Goal: Transaction & Acquisition: Purchase product/service

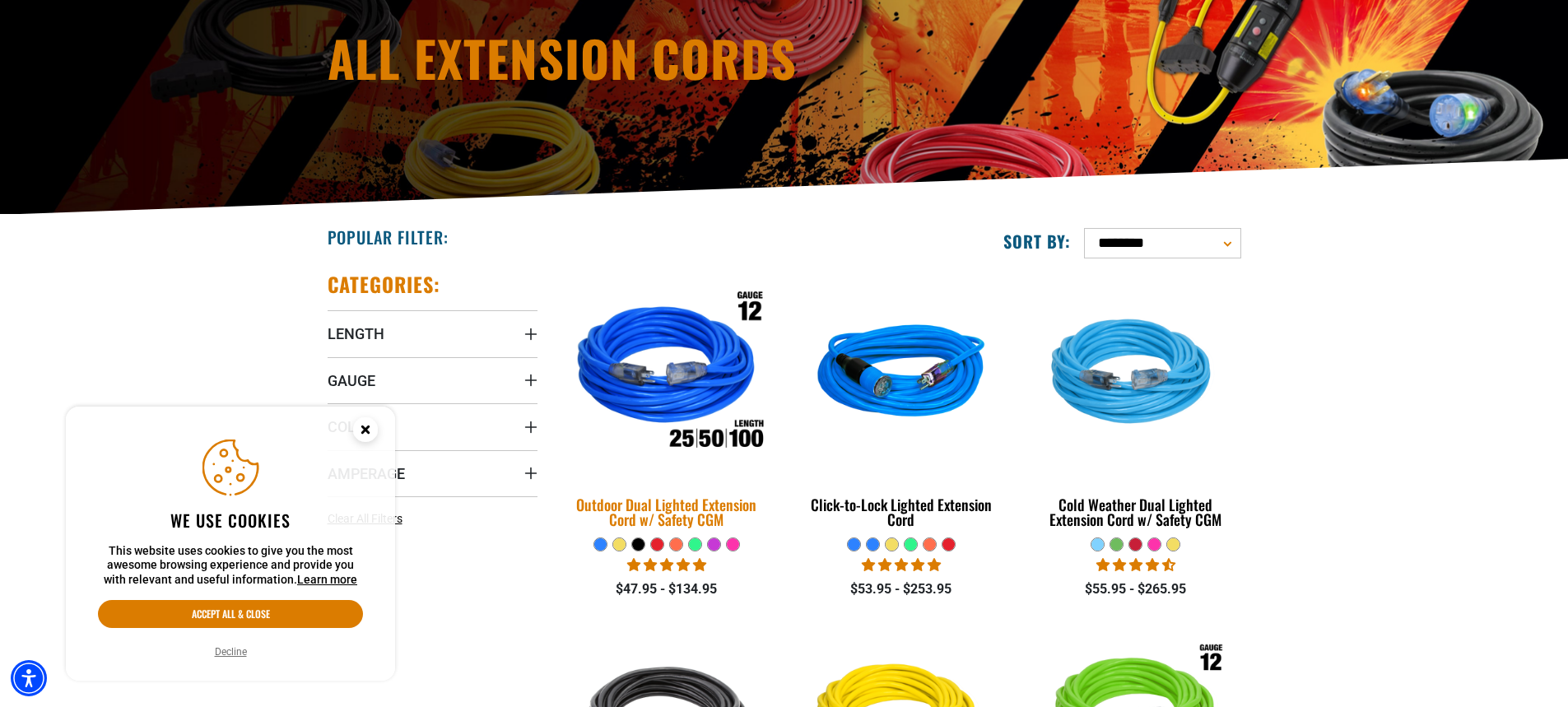
scroll to position [246, 0]
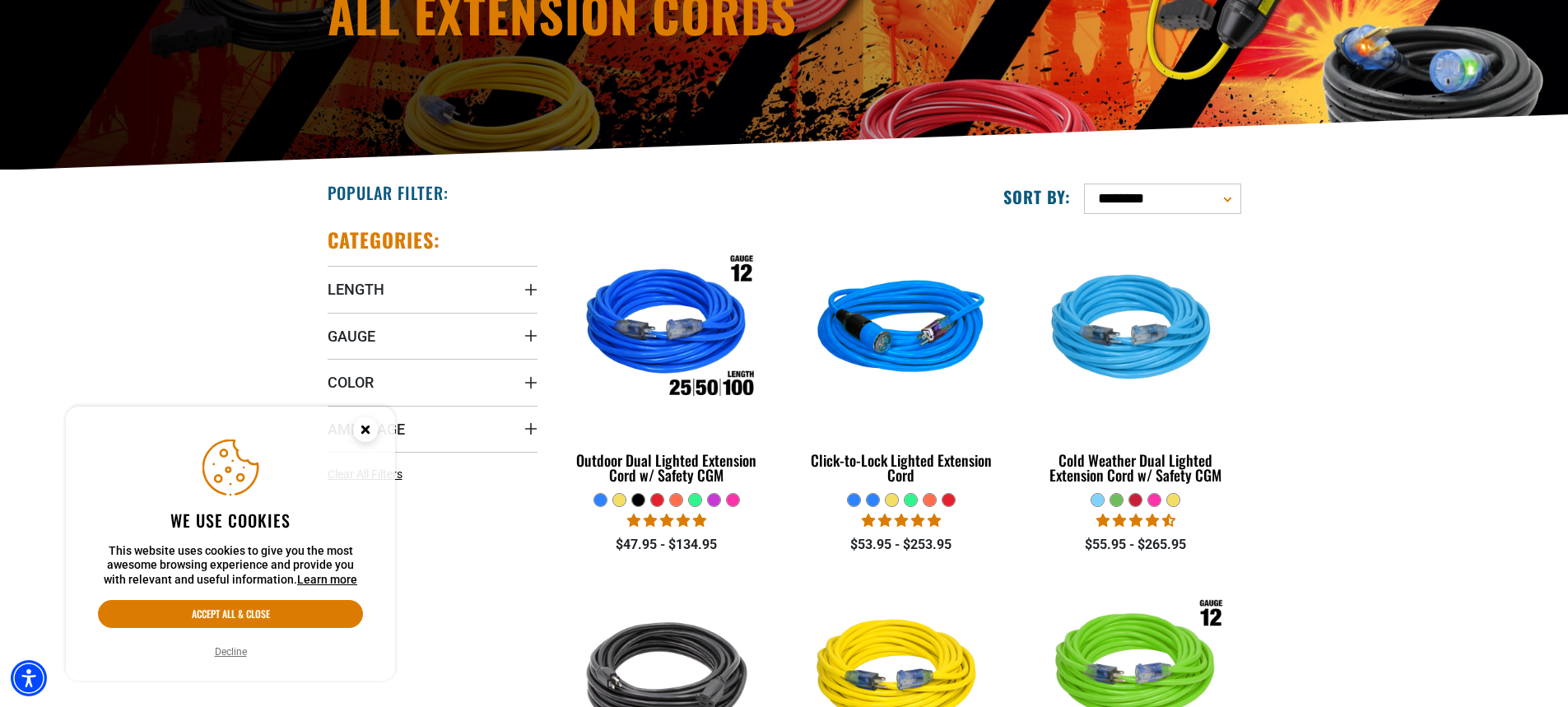
click at [245, 651] on button "Decline" at bounding box center [230, 651] width 42 height 16
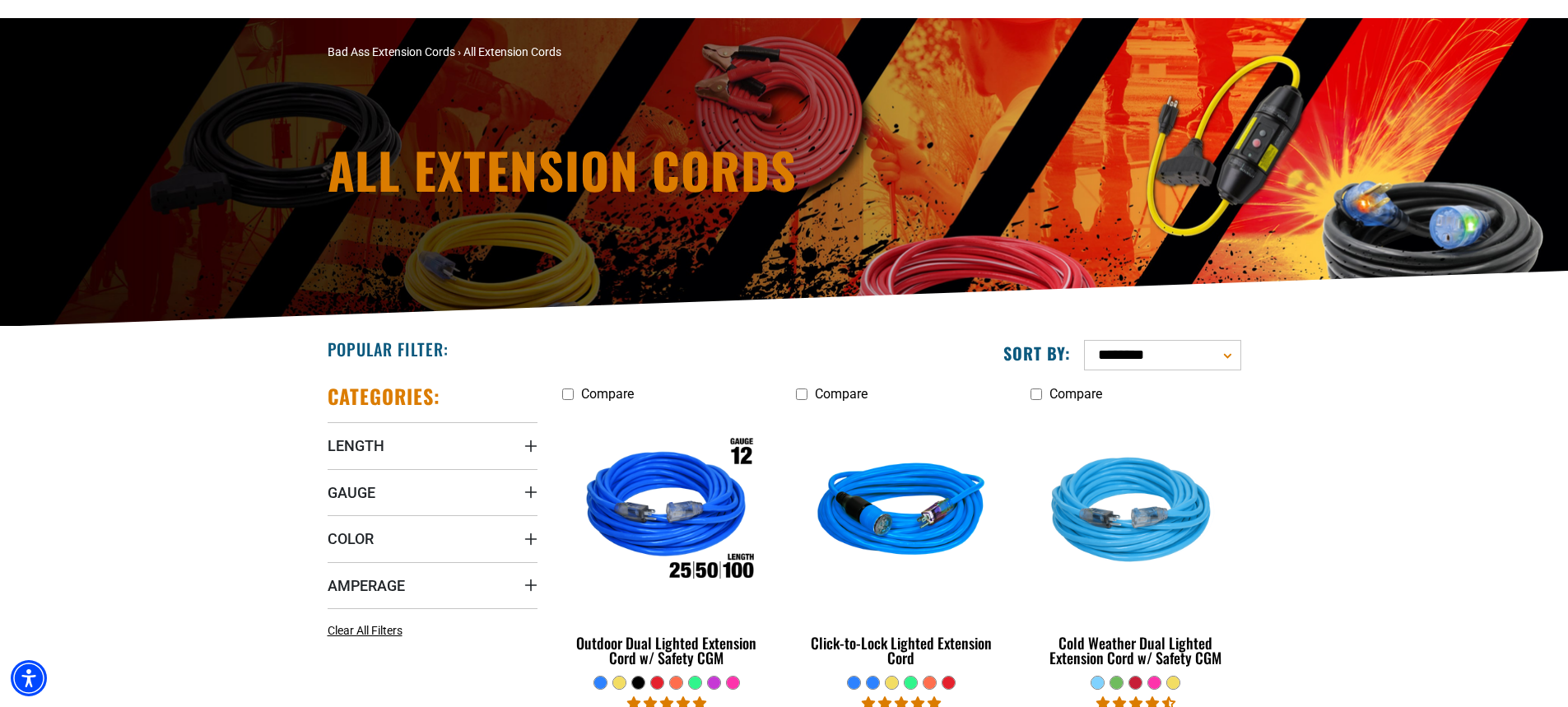
scroll to position [0, 0]
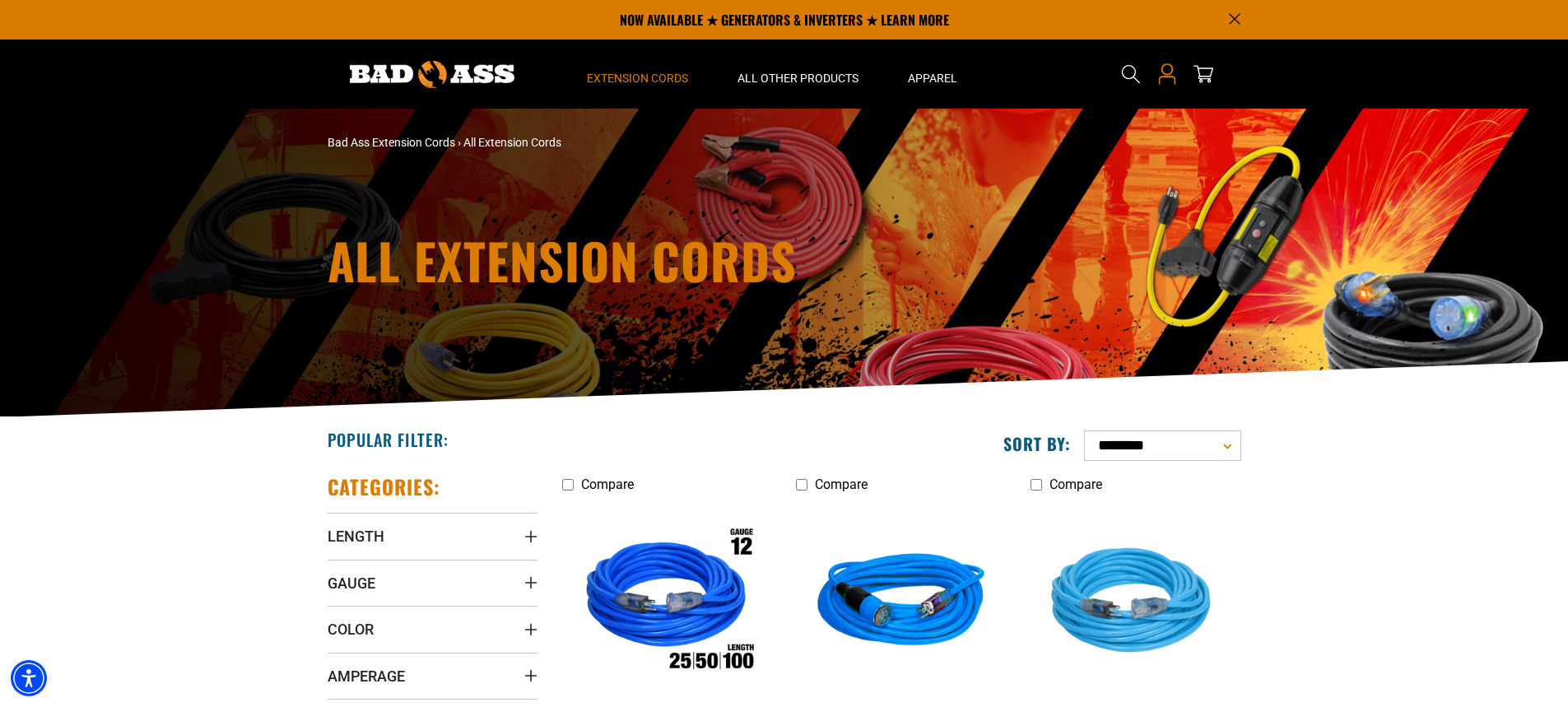
click at [1167, 72] on icon "Open this option" at bounding box center [1167, 74] width 21 height 21
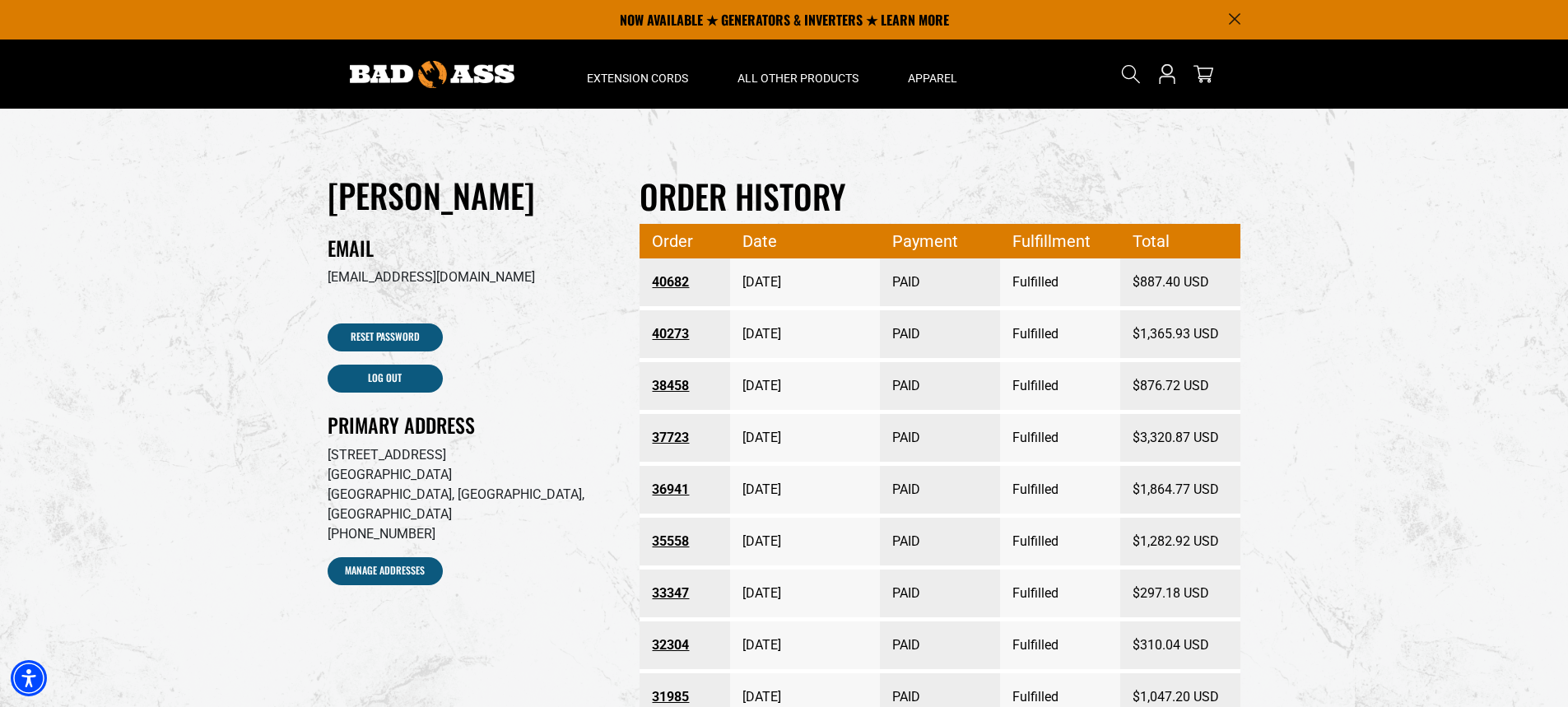
click at [675, 285] on link "40682" at bounding box center [685, 282] width 65 height 30
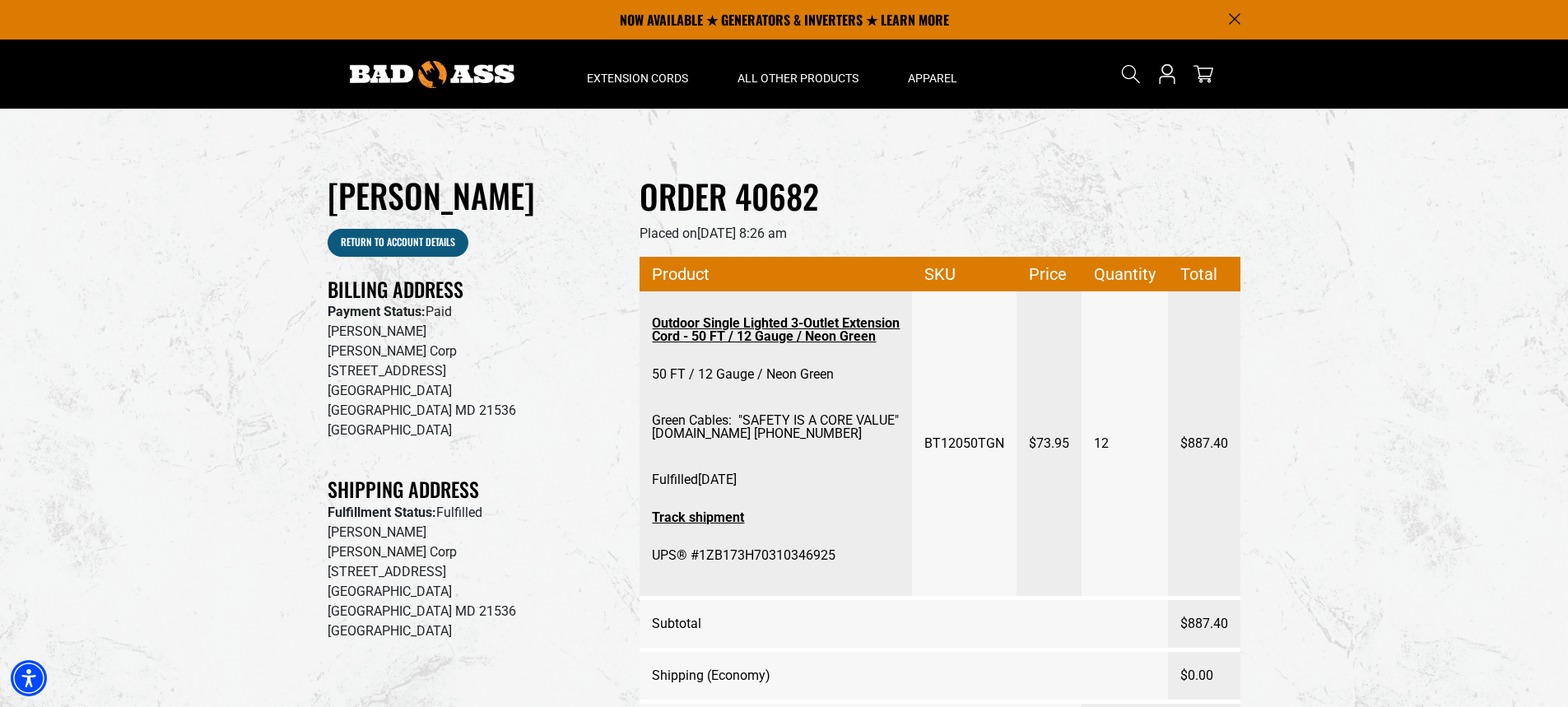
drag, startPoint x: 860, startPoint y: 445, endPoint x: 736, endPoint y: 429, distance: 125.0
click at [736, 429] on span "Green Cables: "SAFETY IS A CORE VALUE" BEITZELCORP.COM 301-245-4107" at bounding box center [775, 427] width 247 height 59
copy span ""SAFETY IS A CORE VALUE" [DOMAIN_NAME] [PHONE_NUMBER]"
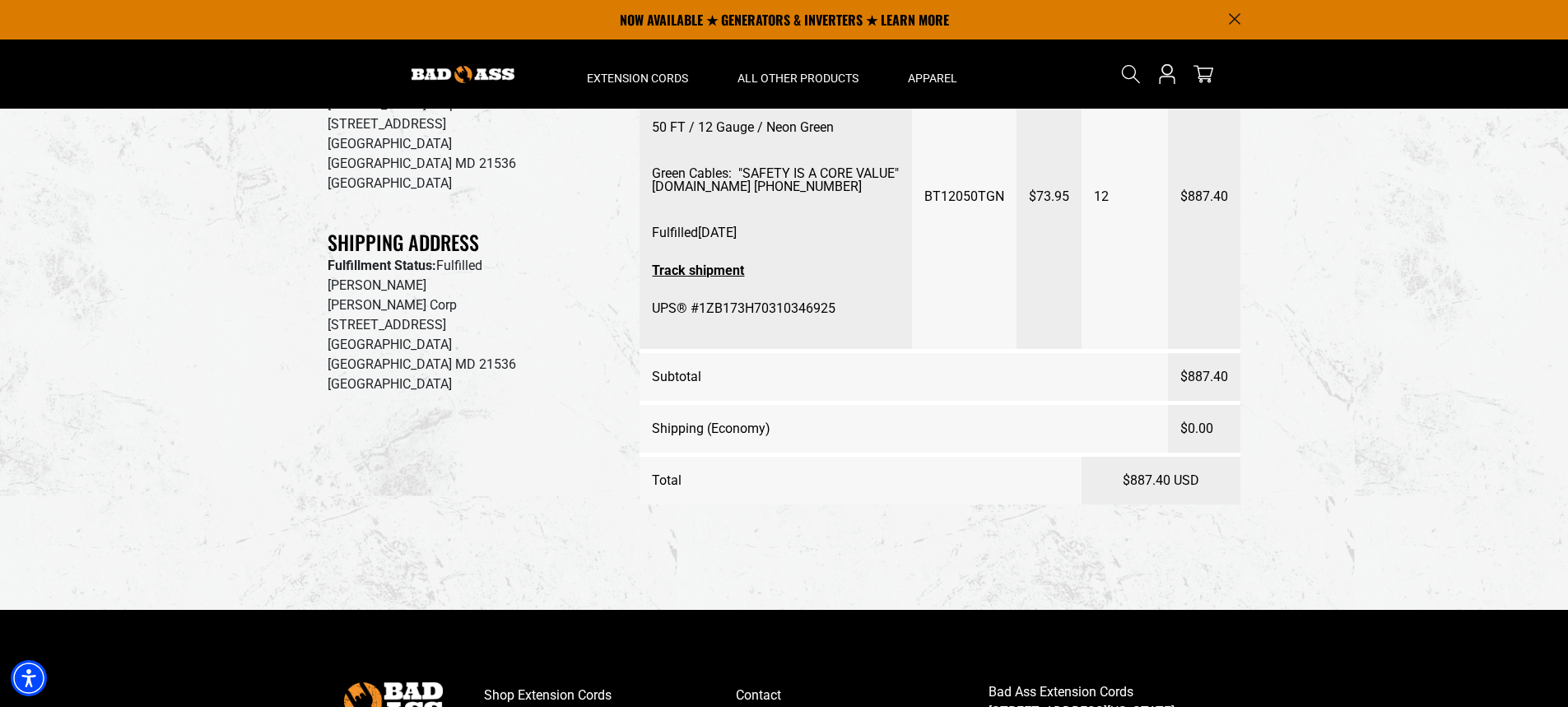
scroll to position [165, 0]
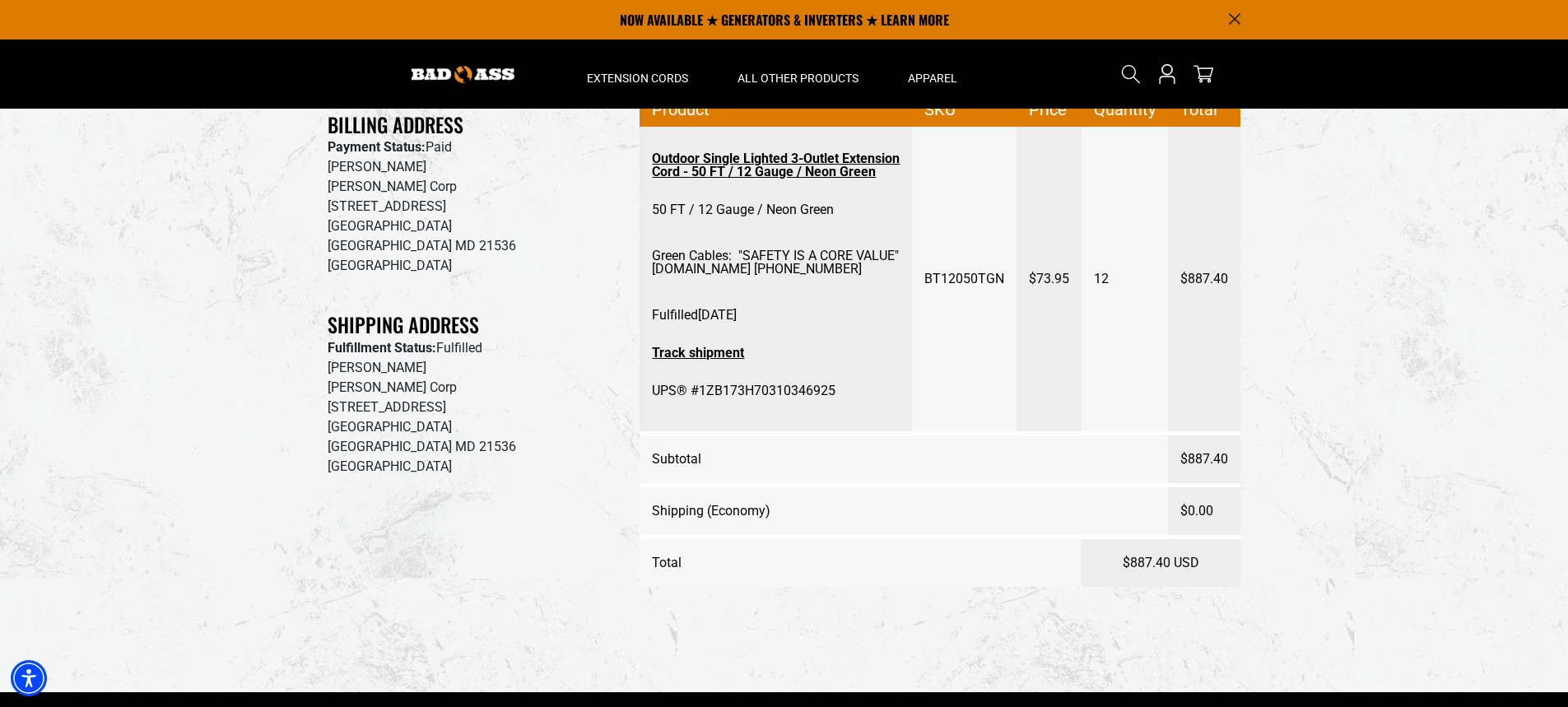
click at [205, 230] on section "JOHN COOK Return to Account details Billing Address Payment Status: Paid JOHN C…" at bounding box center [784, 318] width 1568 height 748
click at [740, 170] on link "Outdoor Single Lighted 3-Outlet Extension Cord - 50 FT / 12 Gauge / Neon Green" at bounding box center [775, 165] width 247 height 42
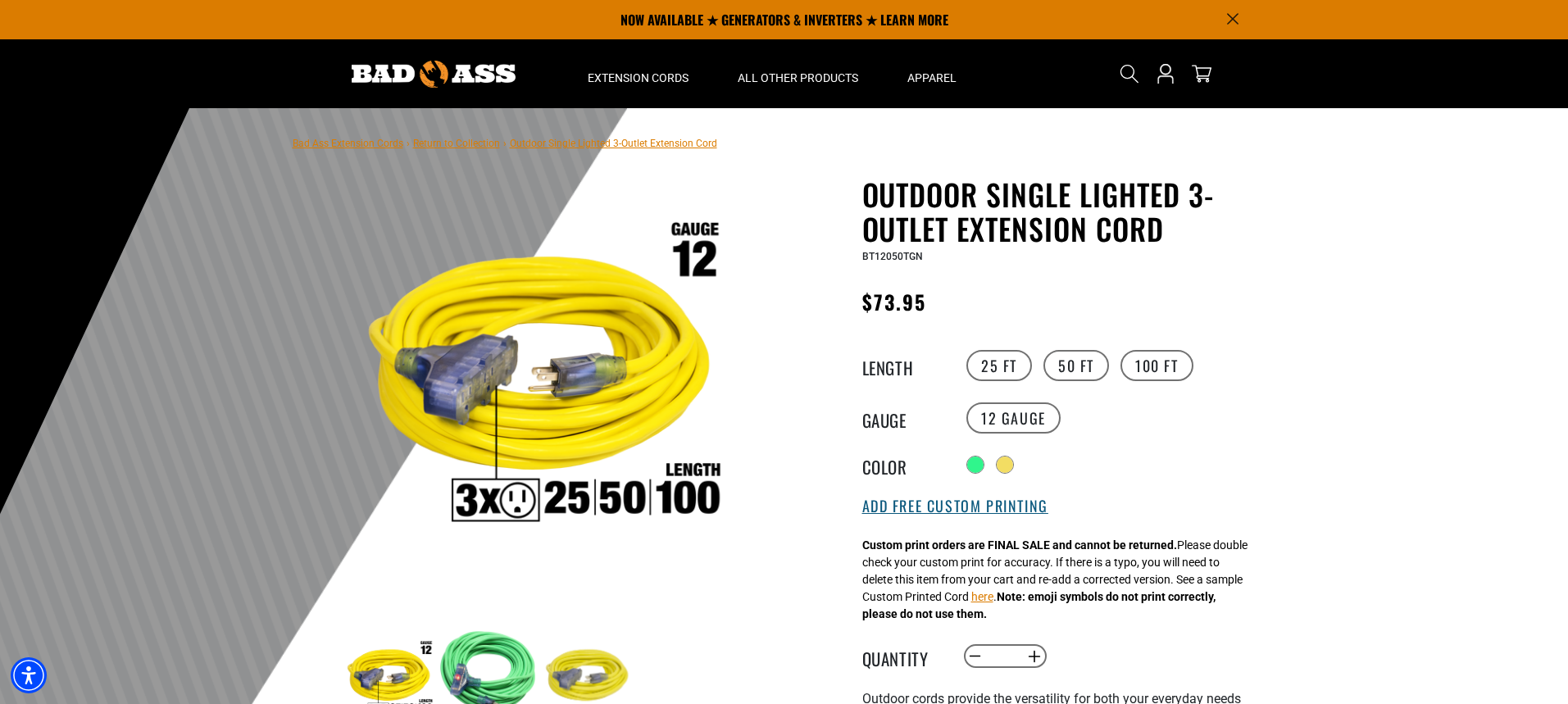
click at [957, 505] on button "Add Free Custom Printing" at bounding box center [955, 506] width 186 height 18
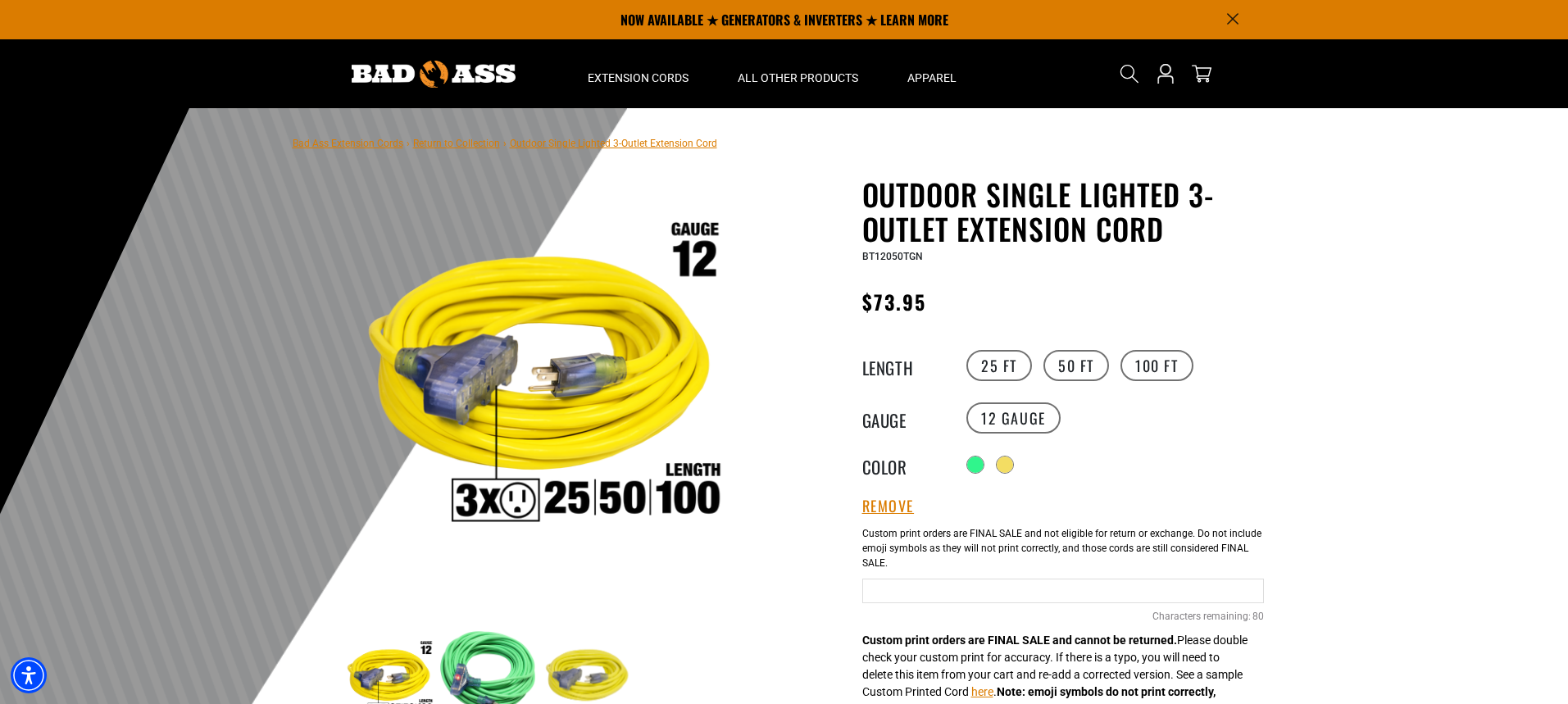
click at [882, 589] on input "Green Cables" at bounding box center [1063, 590] width 401 height 25
paste input "**********"
click at [881, 590] on input "**********" at bounding box center [1063, 590] width 401 height 25
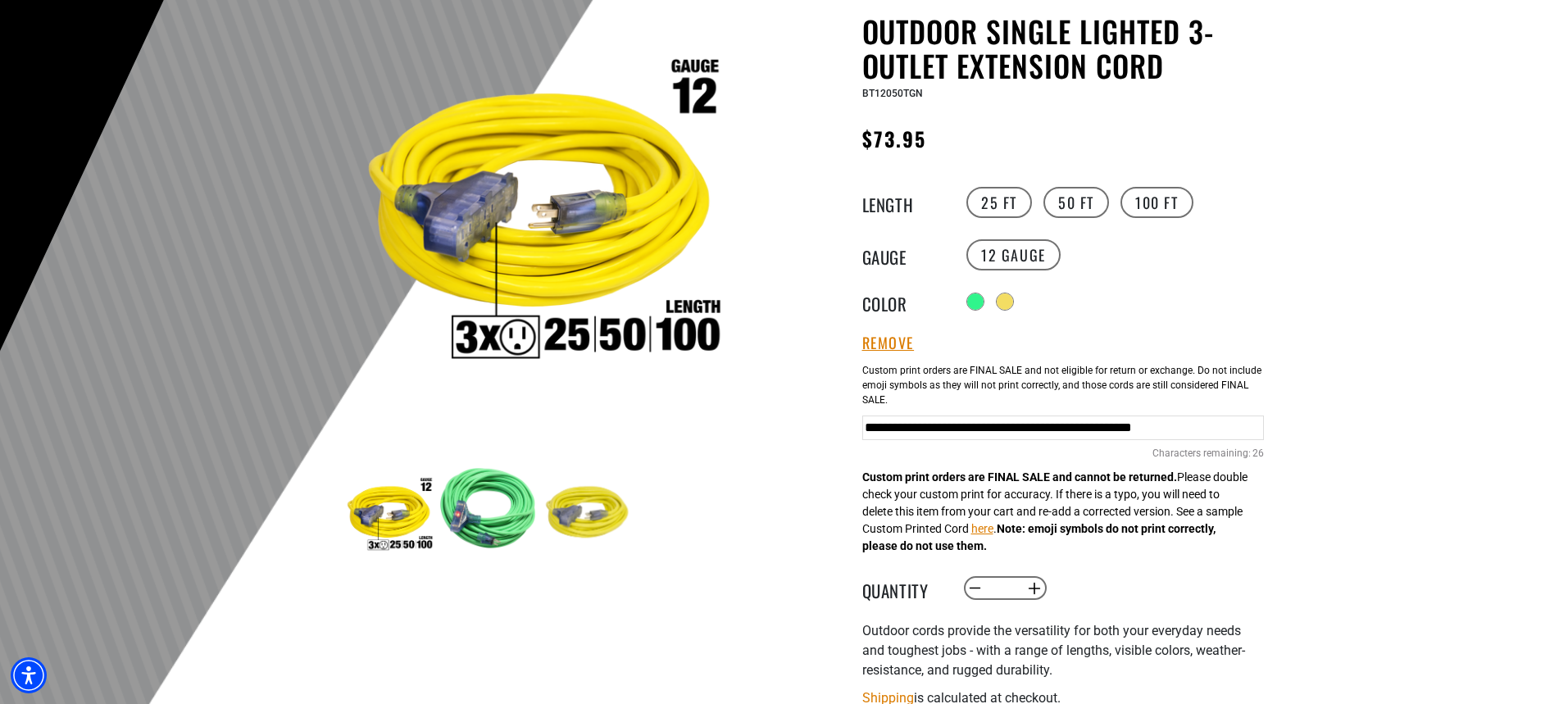
scroll to position [164, 0]
type input "**********"
click at [1042, 590] on button "Increase quantity for Outdoor Single Lighted 3-Outlet Extension Cord" at bounding box center [1034, 587] width 25 height 28
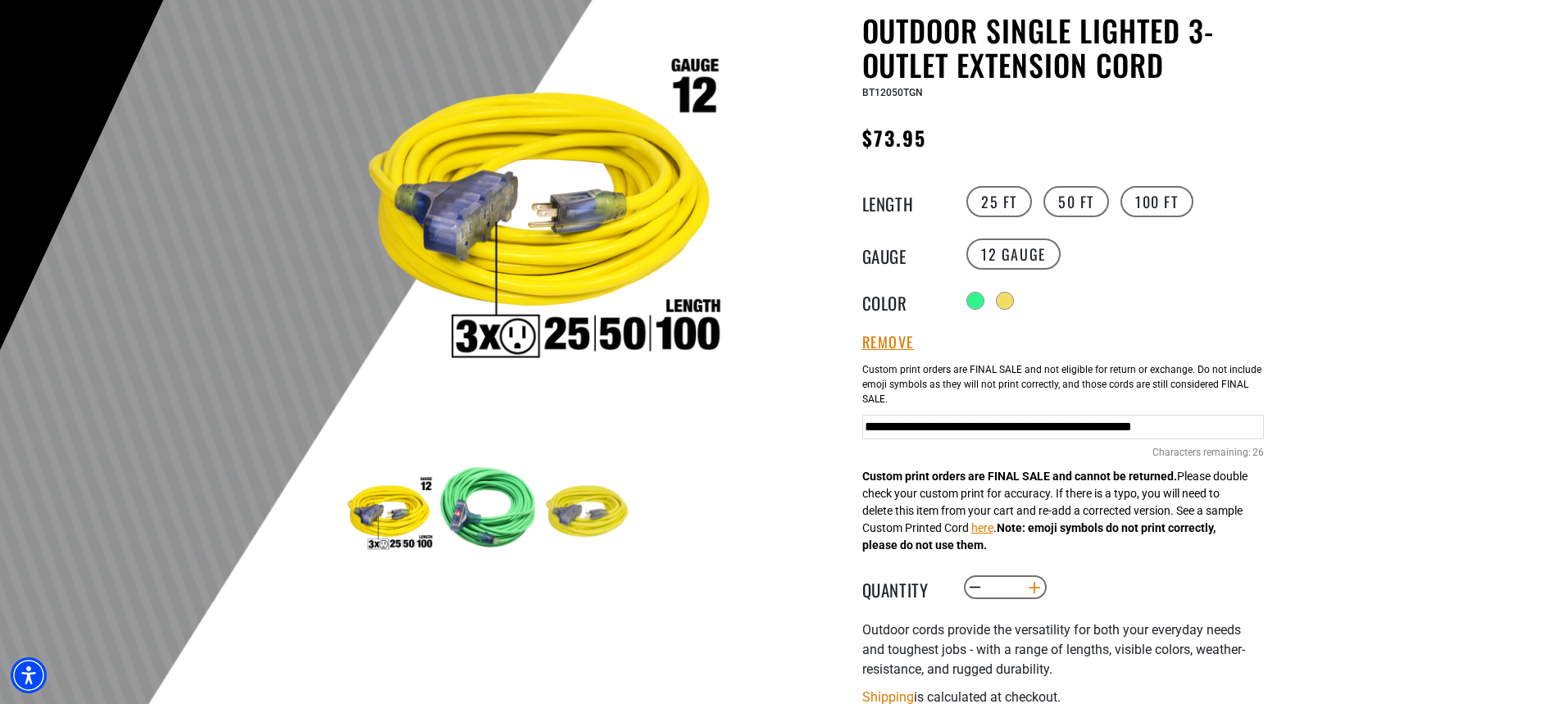
click at [1042, 590] on button "Increase quantity for Outdoor Single Lighted 3-Outlet Extension Cord" at bounding box center [1034, 587] width 25 height 28
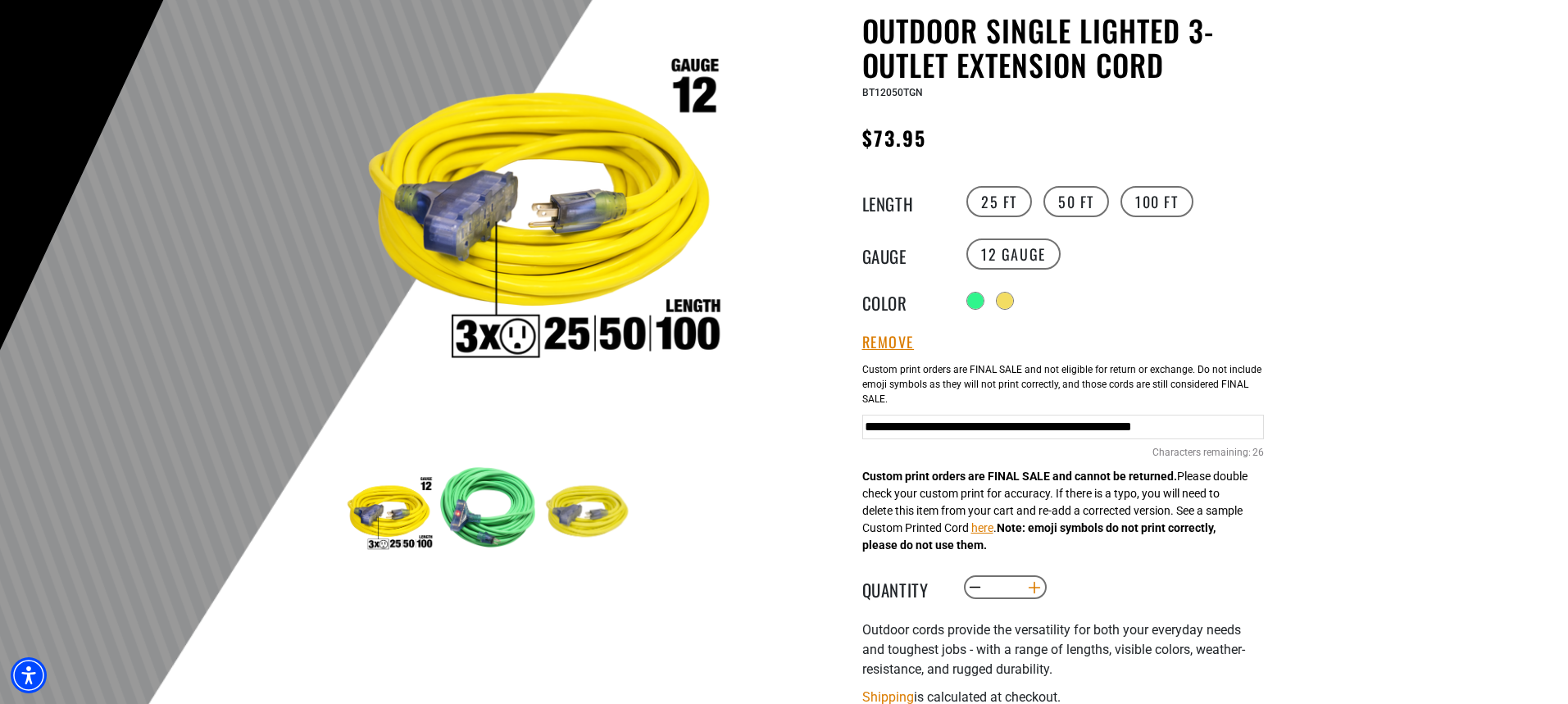
click at [1042, 590] on button "Increase quantity for Outdoor Single Lighted 3-Outlet Extension Cord" at bounding box center [1034, 587] width 25 height 28
type input "**"
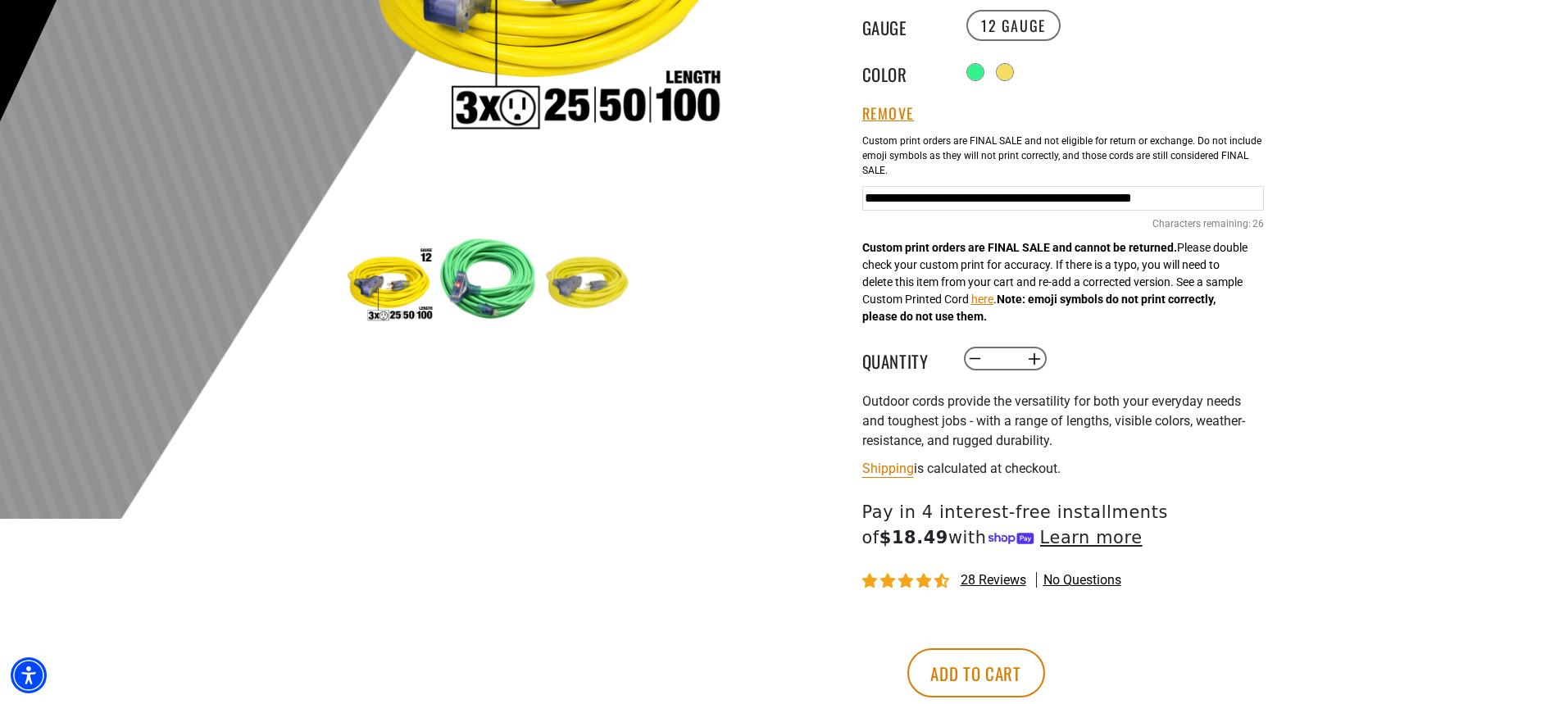
scroll to position [410, 0]
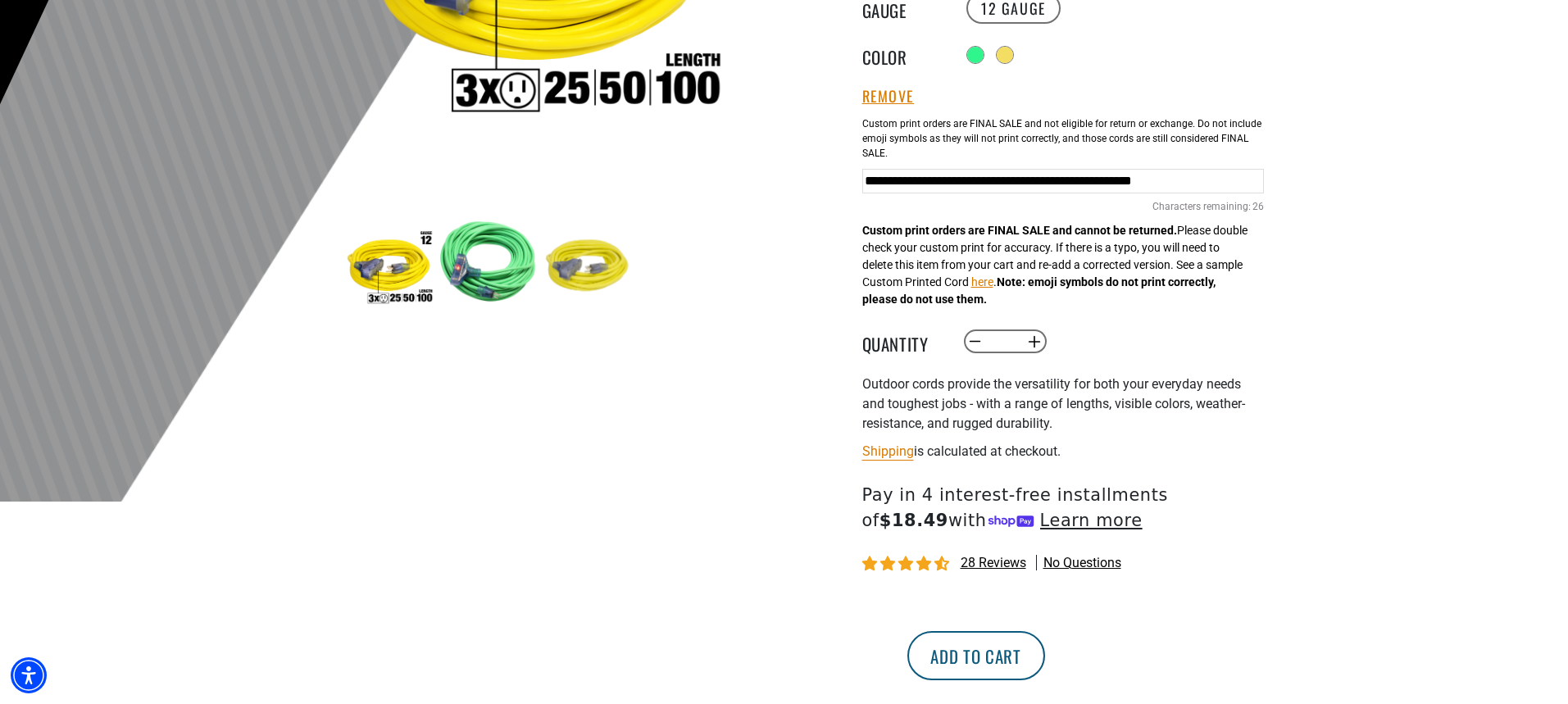
click at [1045, 653] on button "Add to cart" at bounding box center [976, 655] width 138 height 49
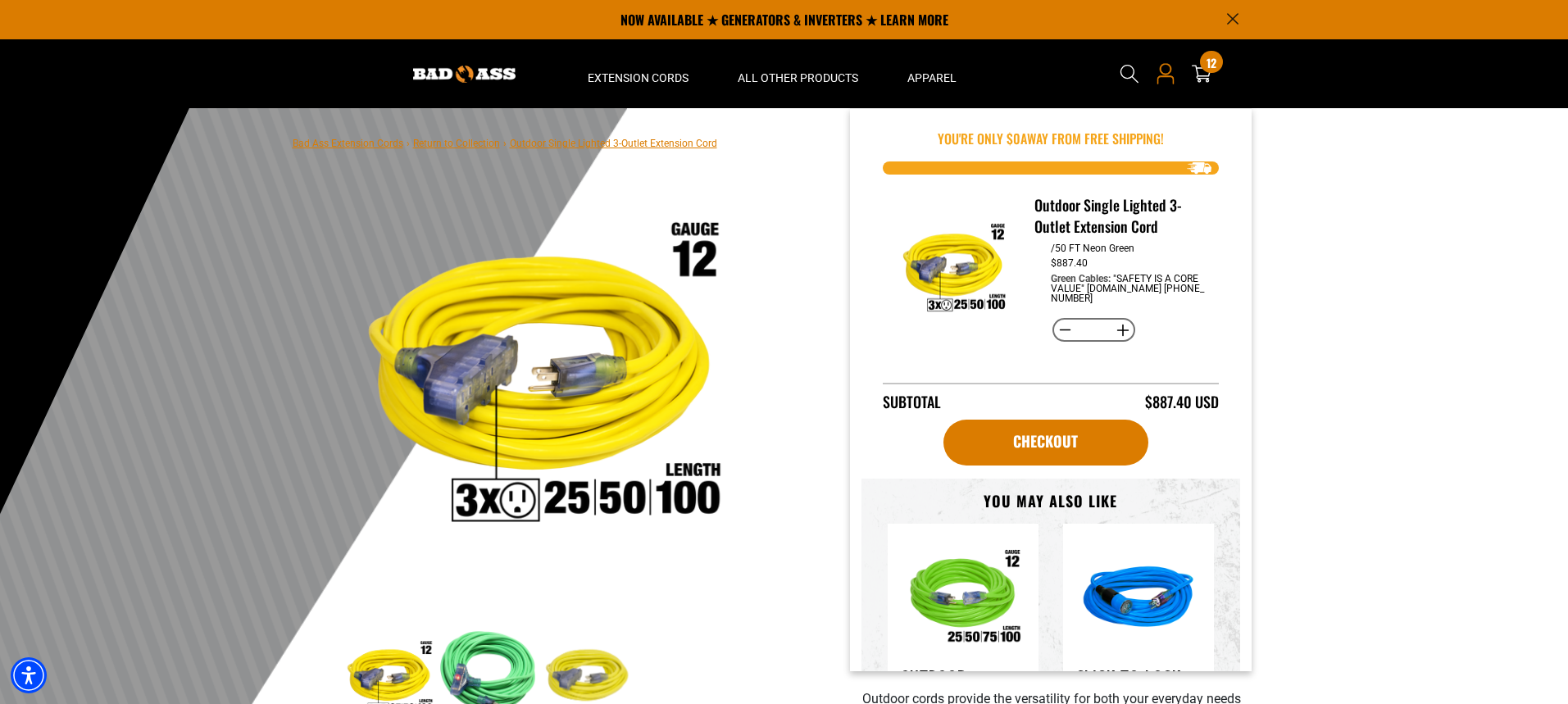
click at [1169, 75] on icon "Open this option" at bounding box center [1165, 74] width 21 height 21
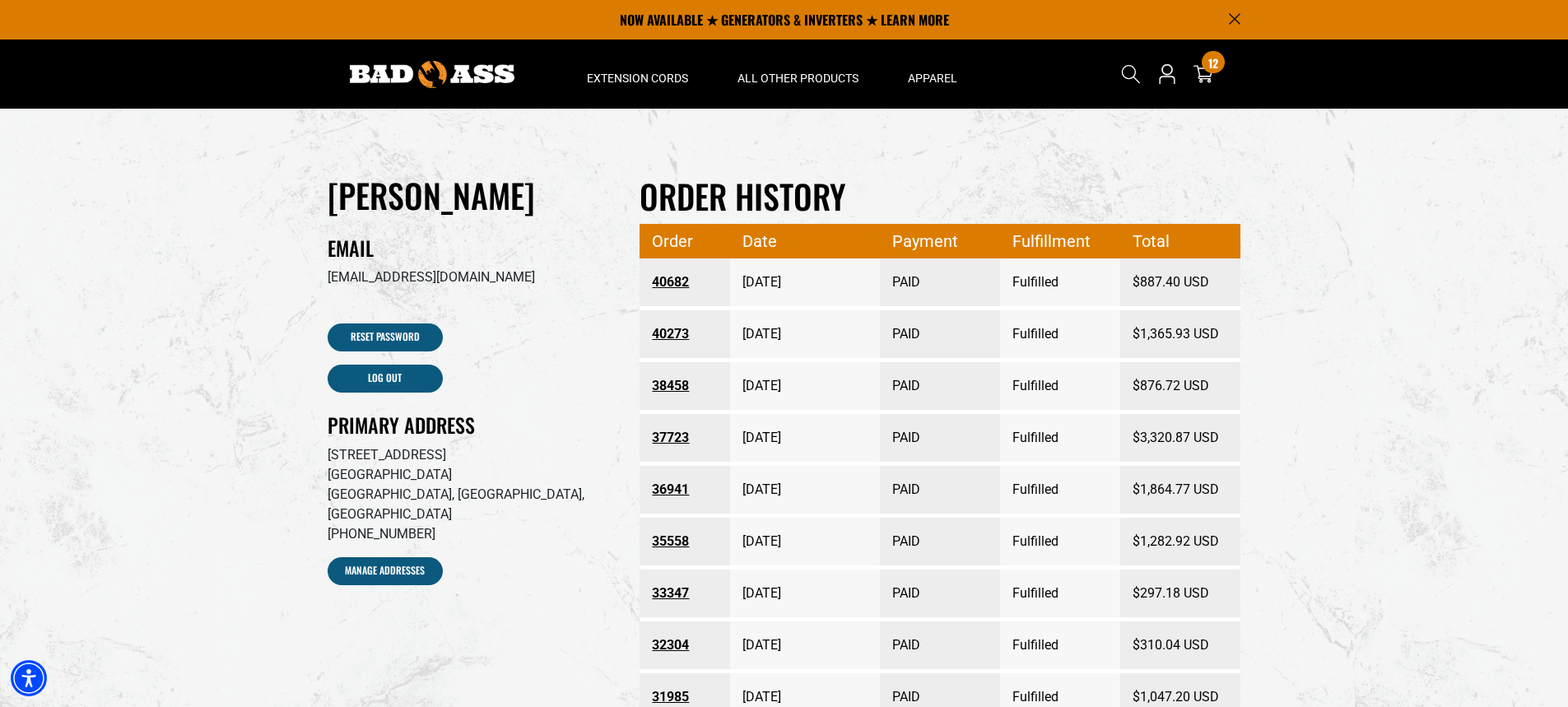
click at [677, 333] on link "40273" at bounding box center [685, 334] width 65 height 30
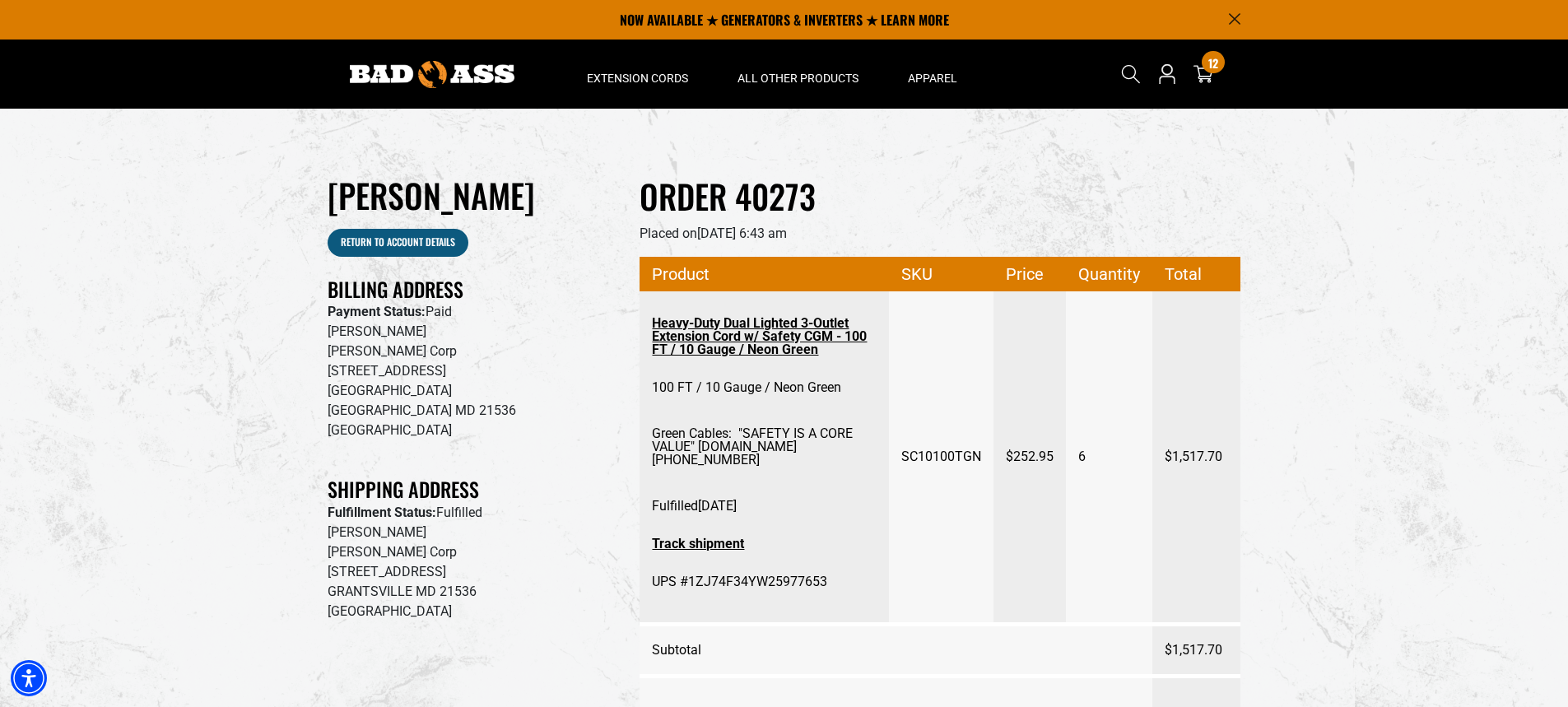
click at [785, 331] on link "Heavy-Duty Dual Lighted 3-Outlet Extension Cord w/ Safety CGM - 100 FT / 10 Gau…" at bounding box center [764, 337] width 224 height 56
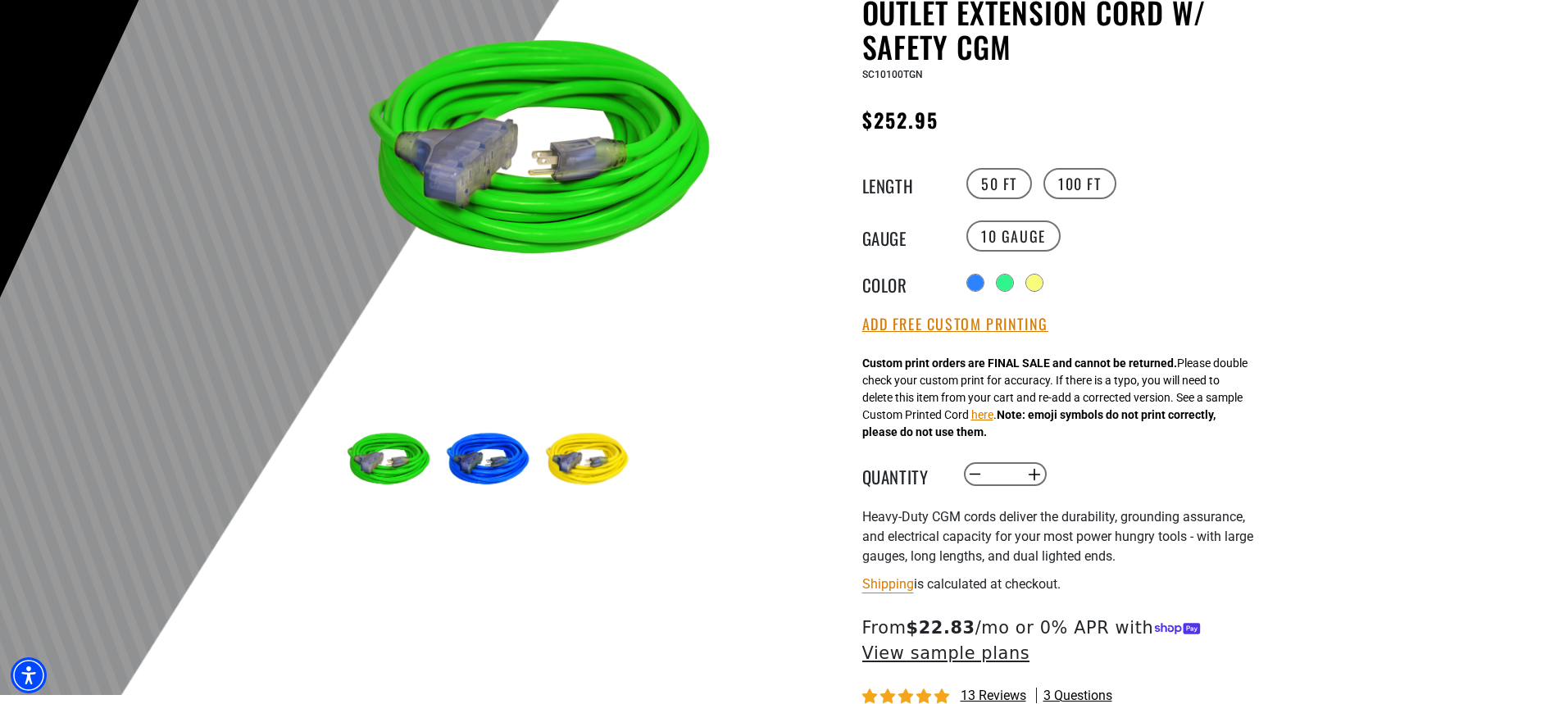
scroll to position [245, 0]
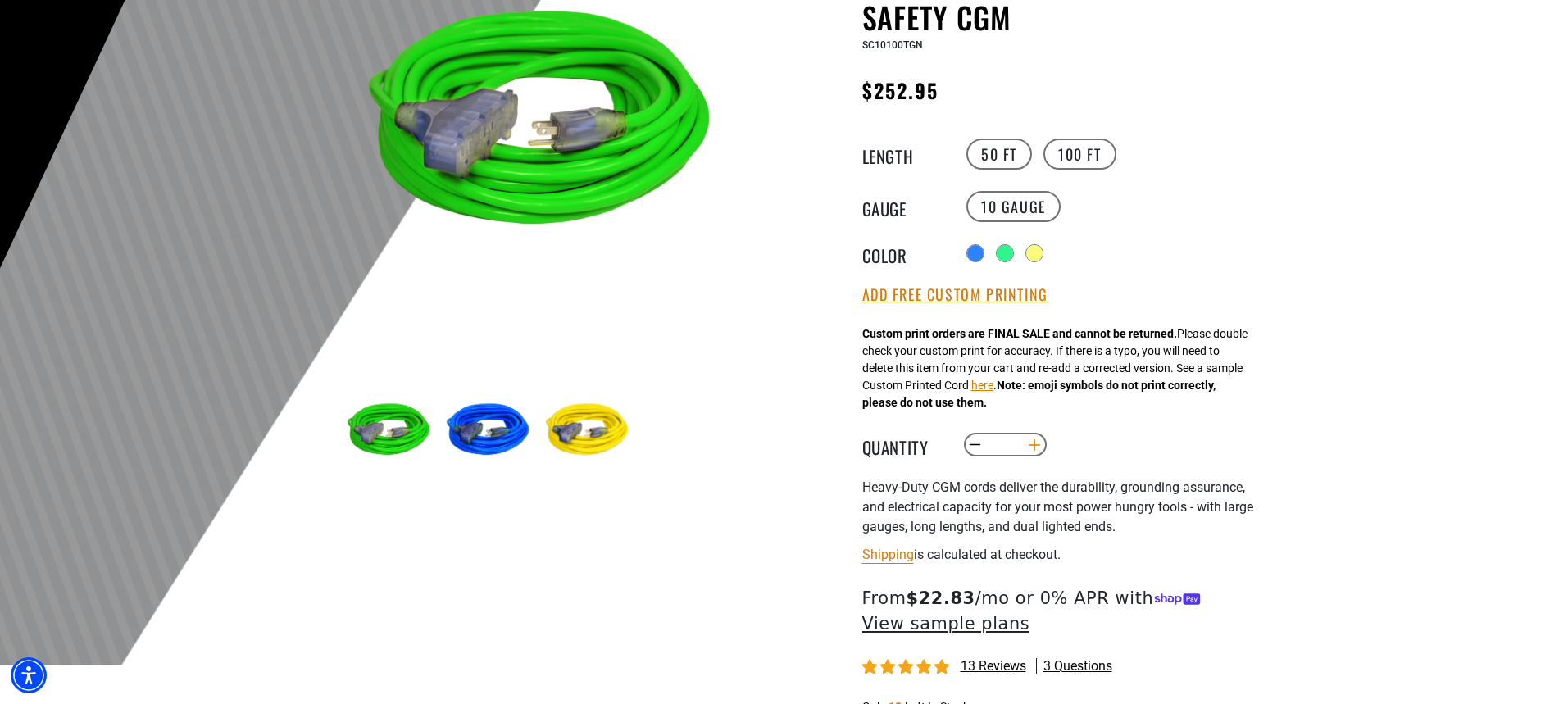
click at [1042, 448] on button "Increase quantity for Heavy-Duty Dual Lighted 3-Outlet Extension Cord w/ Safety…" at bounding box center [1034, 444] width 25 height 28
click at [1041, 448] on button "Increase quantity for Heavy-Duty Dual Lighted 3-Outlet Extension Cord w/ Safety…" at bounding box center [1034, 444] width 25 height 28
type input "*"
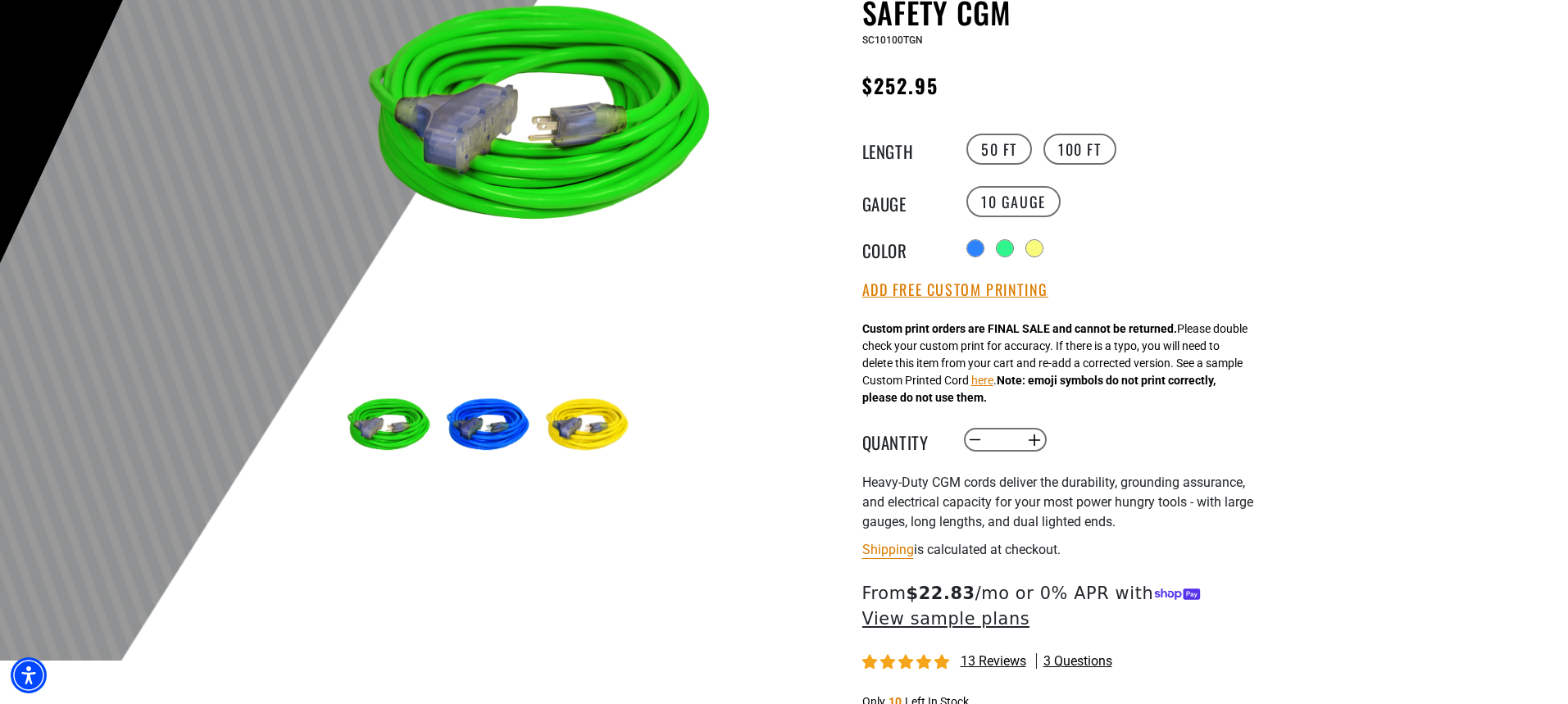
scroll to position [327, 0]
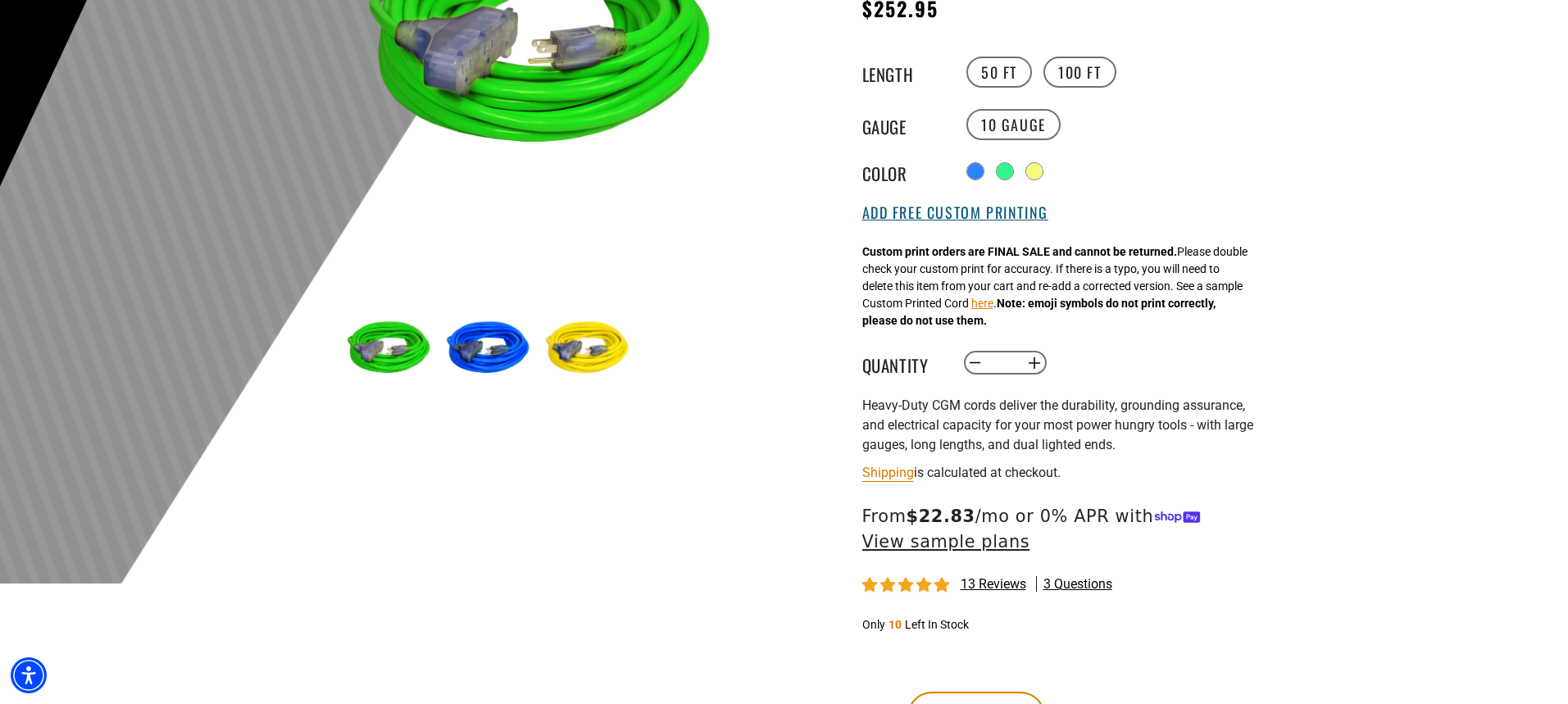
click at [978, 212] on button "Add Free Custom Printing" at bounding box center [955, 212] width 186 height 18
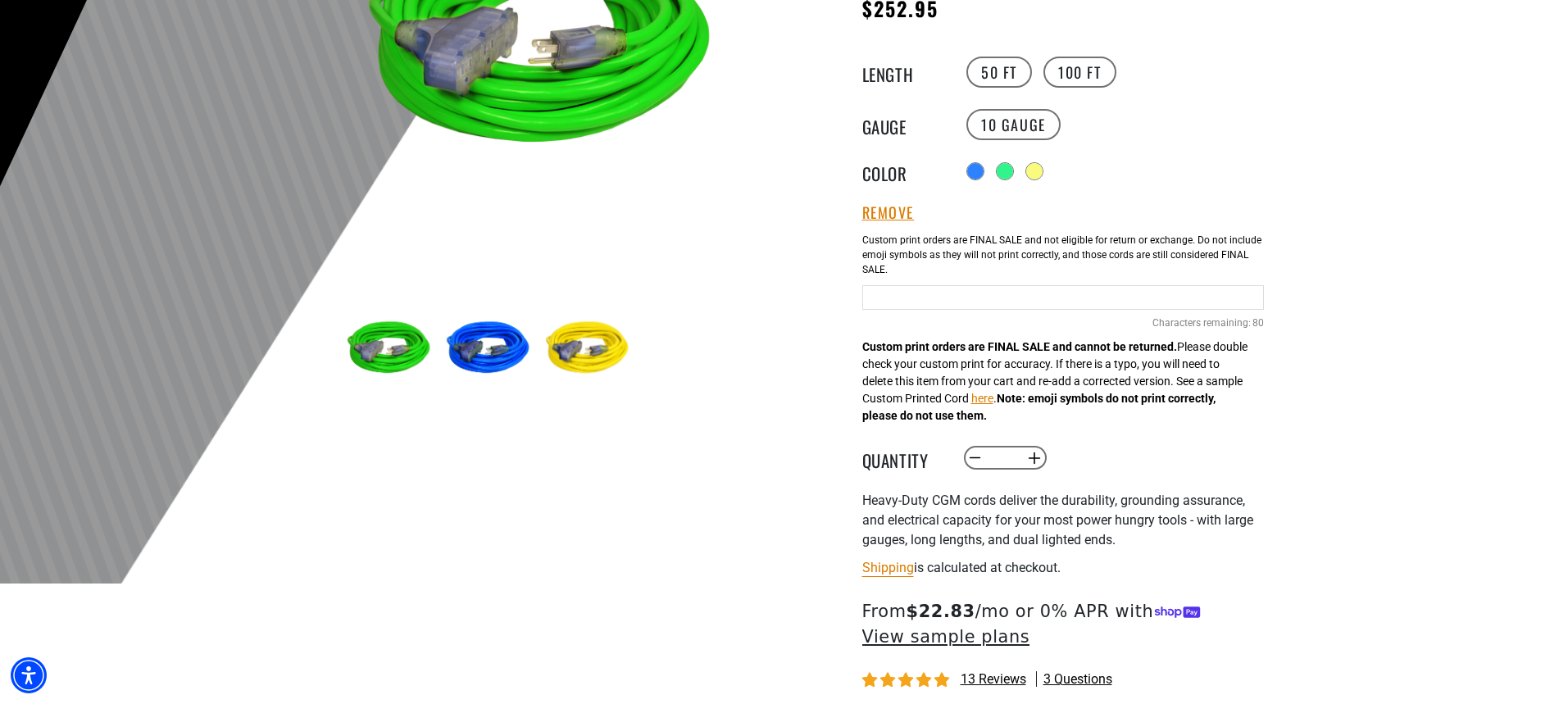
paste input "**********"
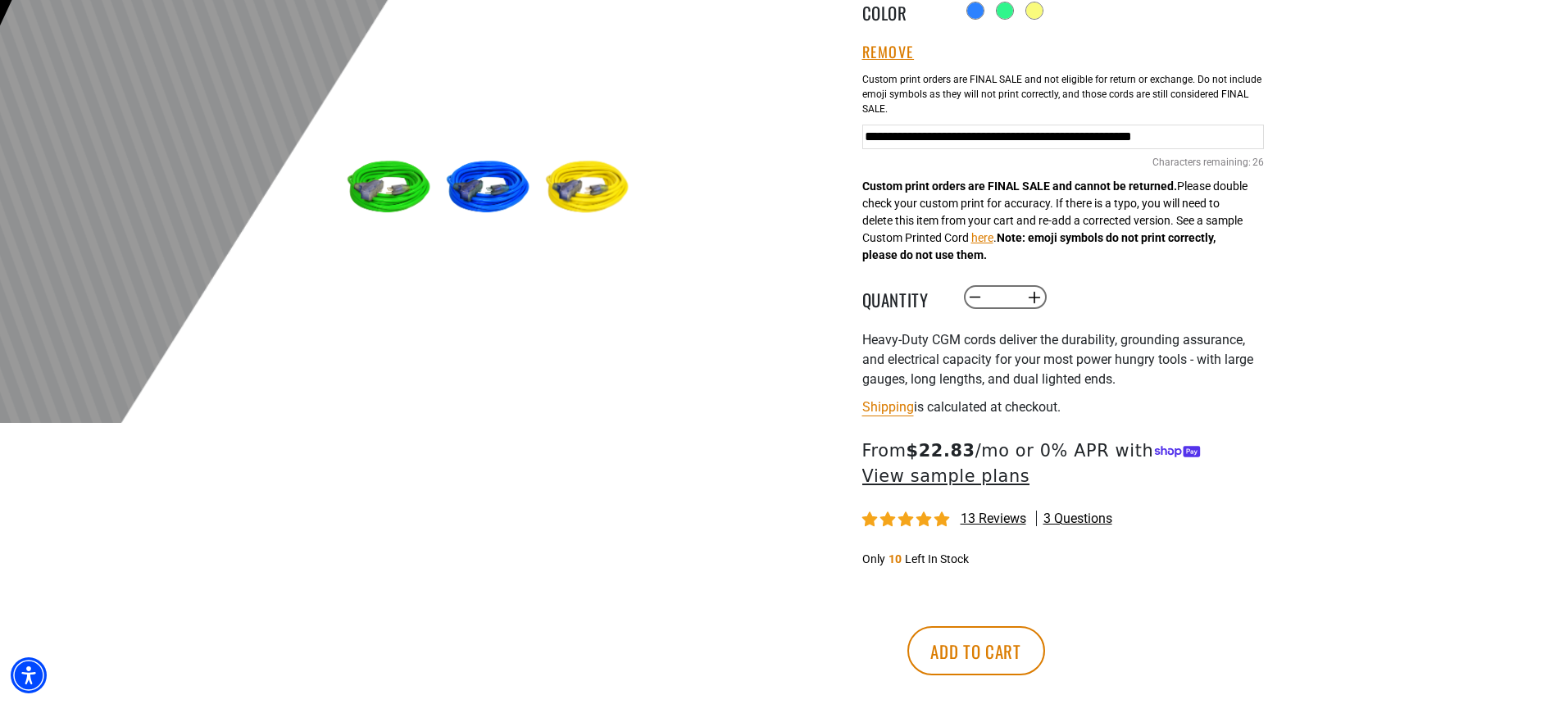
scroll to position [492, 0]
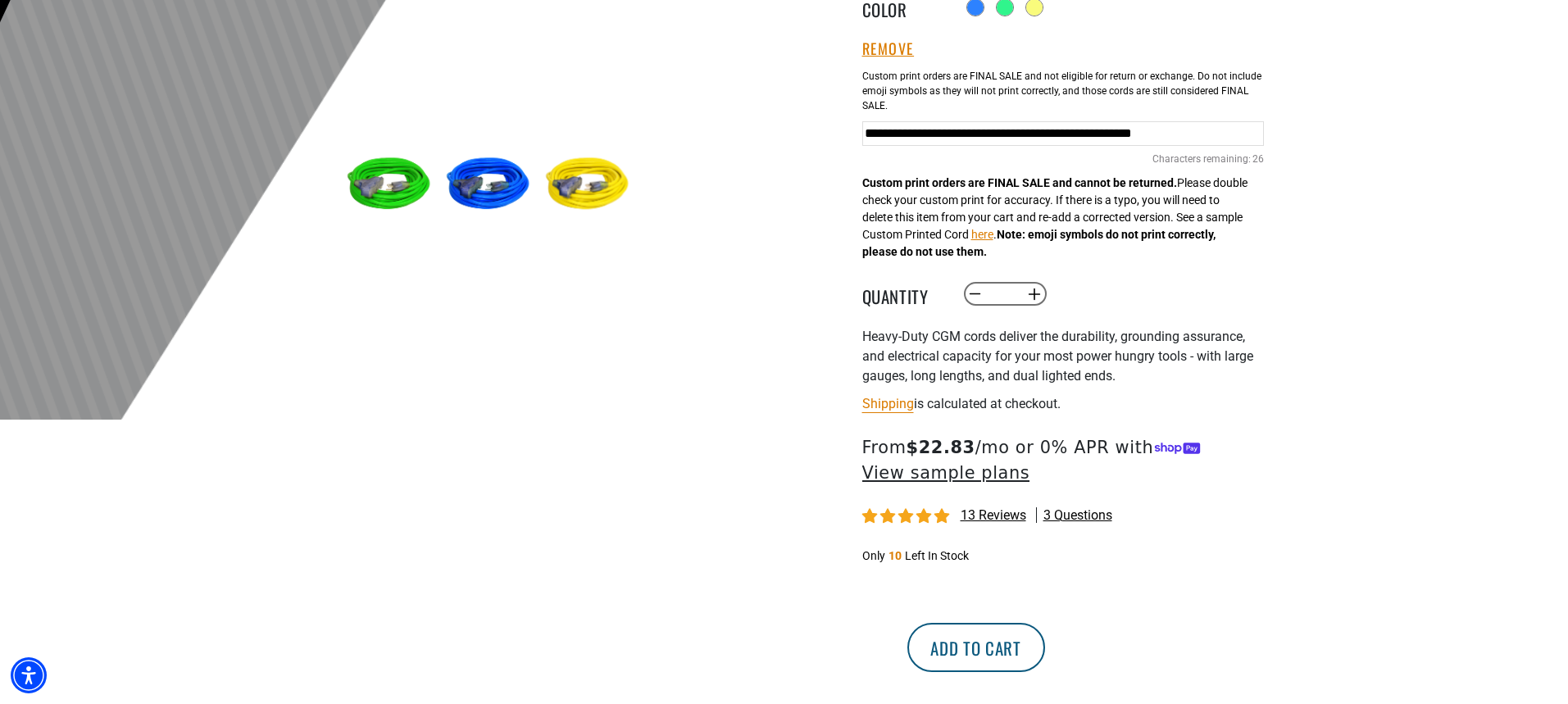
type input "**********"
click at [1045, 652] on button "Add to cart" at bounding box center [976, 647] width 138 height 49
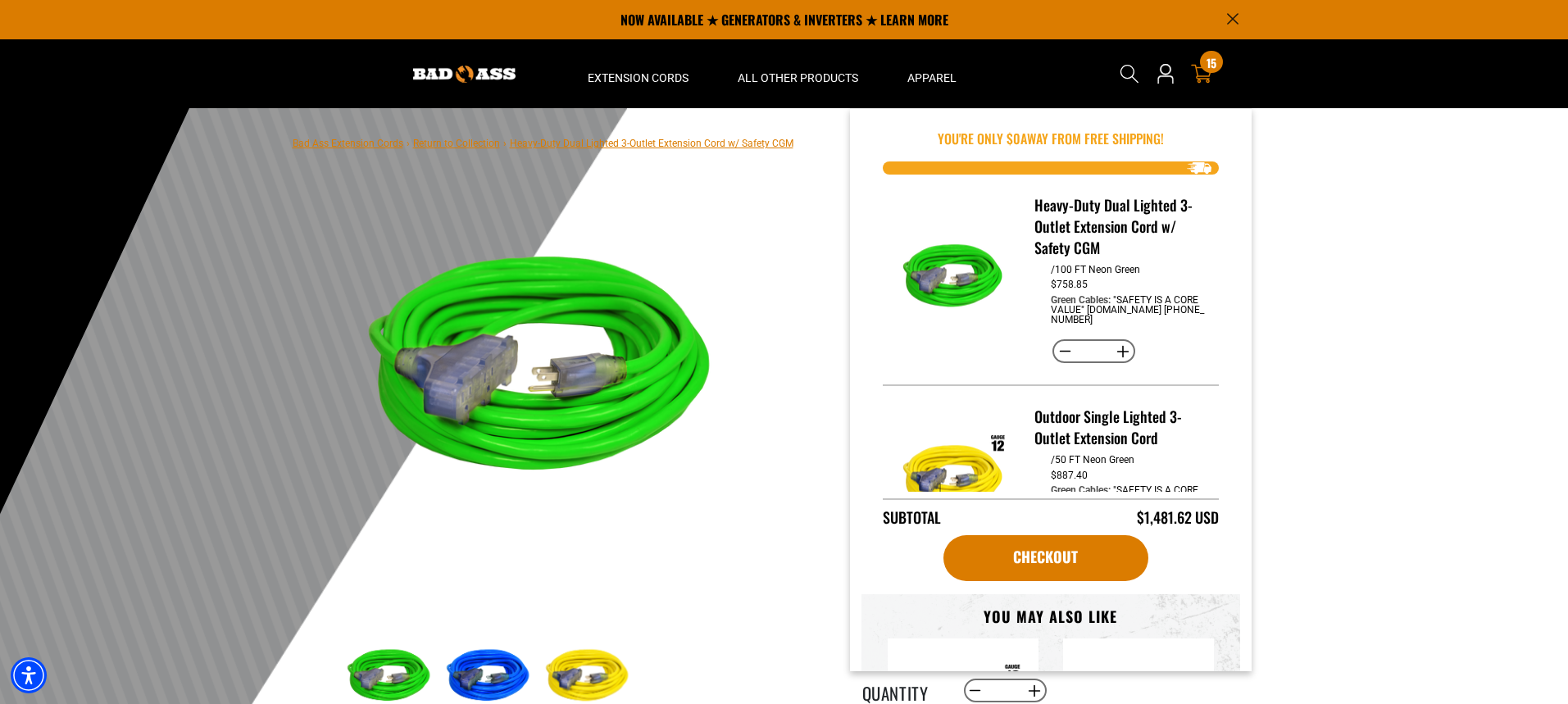
click at [1207, 60] on span "15" at bounding box center [1212, 63] width 10 height 13
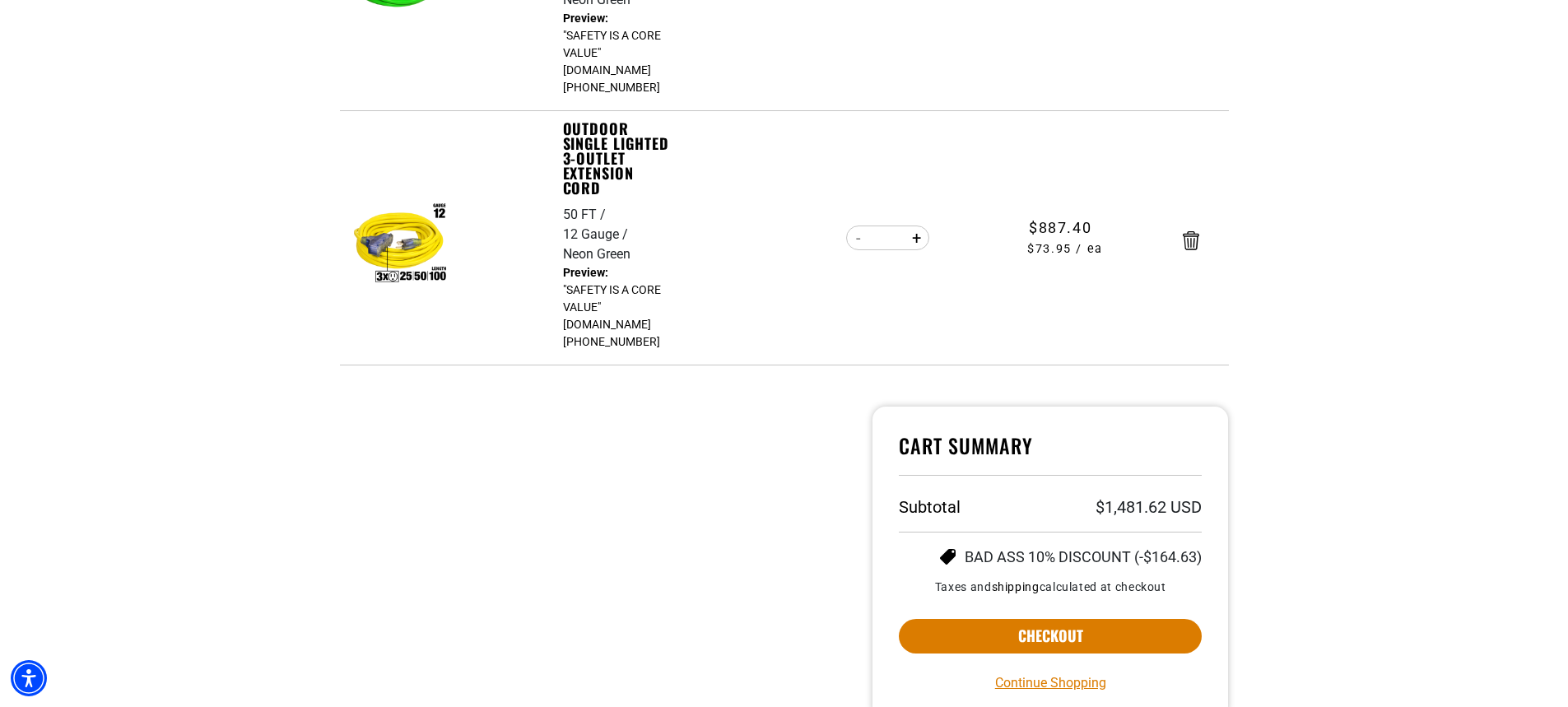
scroll to position [576, 0]
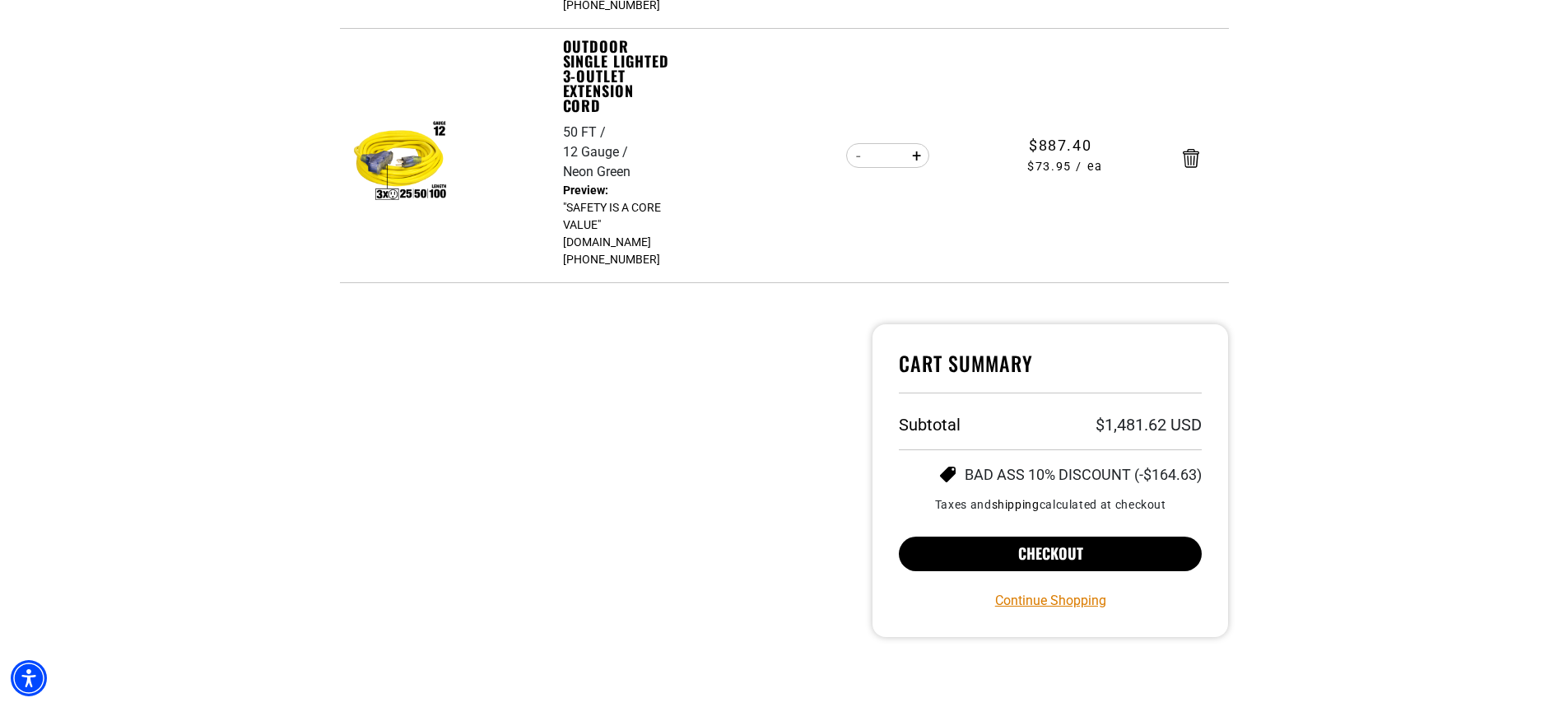
click at [954, 536] on button "Checkout" at bounding box center [1050, 553] width 304 height 35
